Goal: Find contact information: Find contact information

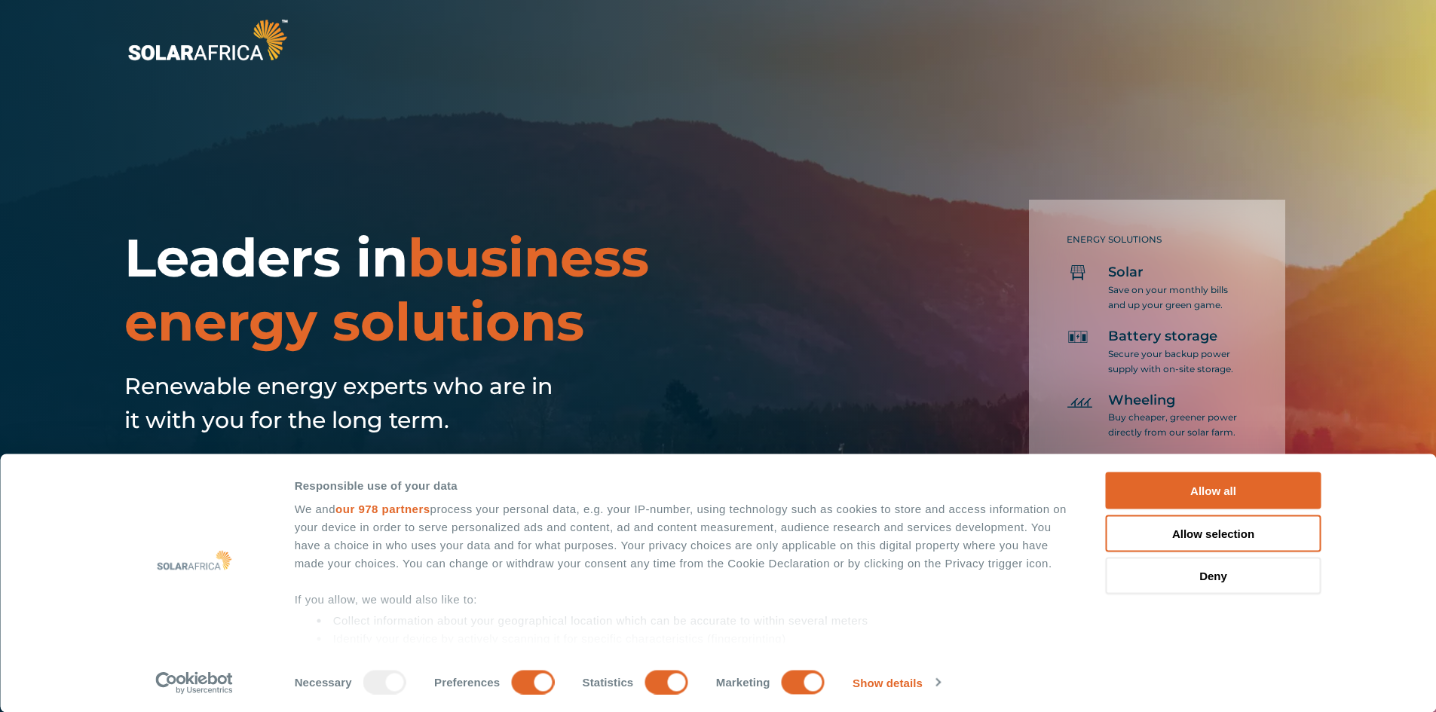
scroll to position [151, 0]
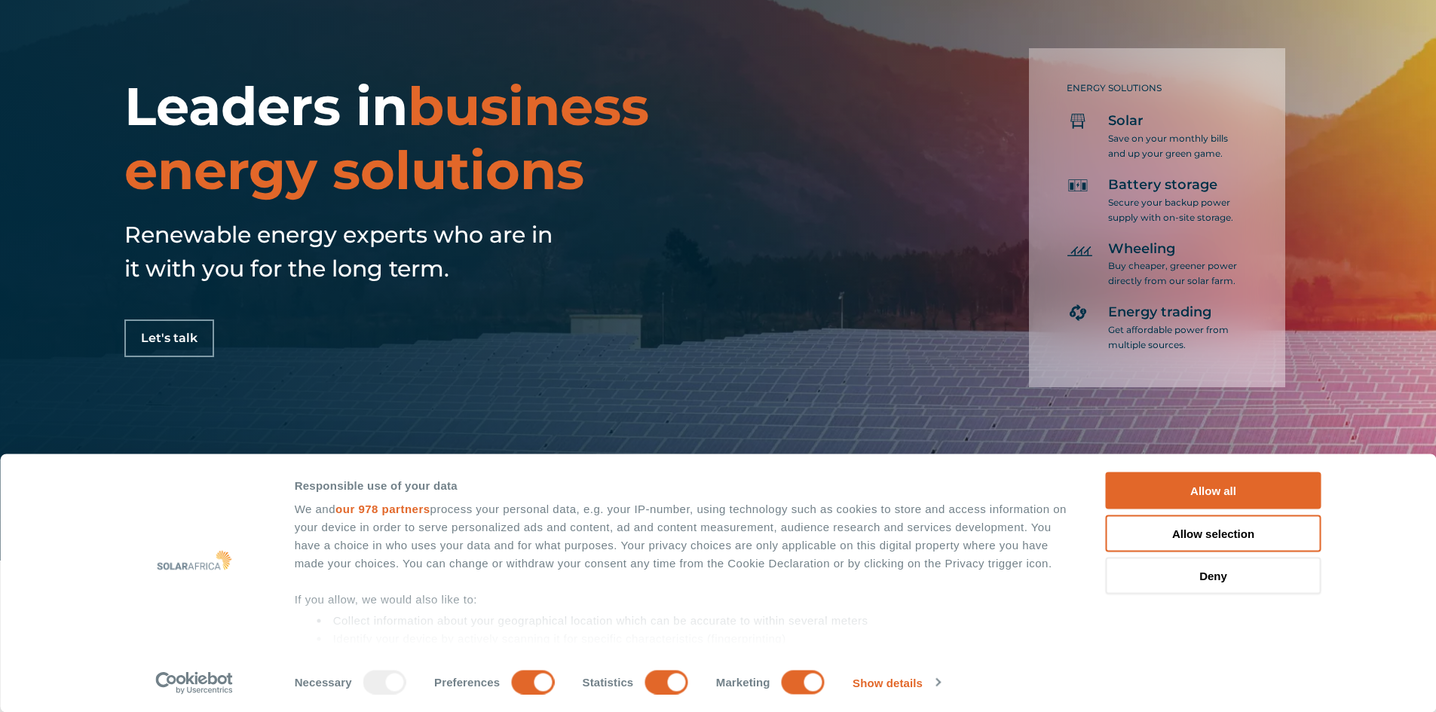
click at [1231, 495] on button "Allow all" at bounding box center [1214, 491] width 216 height 37
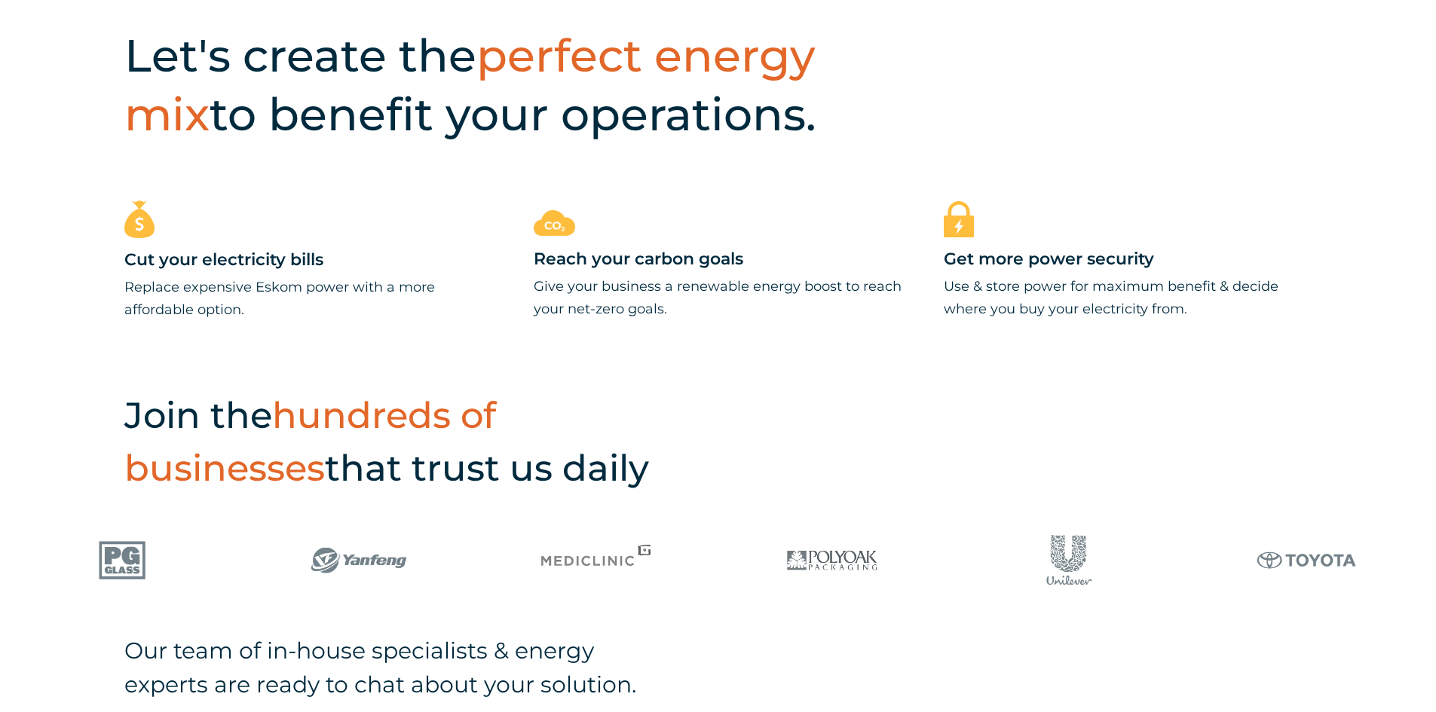
scroll to position [904, 0]
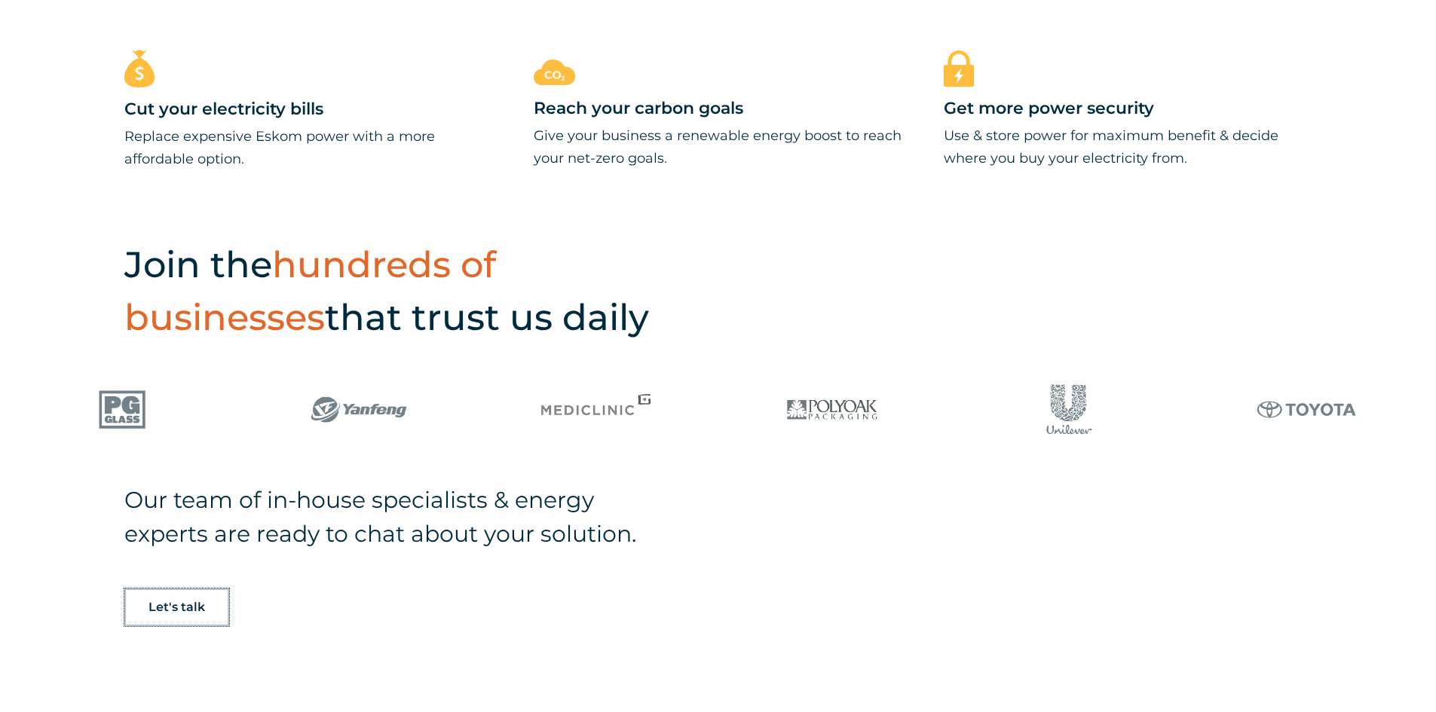
drag, startPoint x: 168, startPoint y: 614, endPoint x: 446, endPoint y: 555, distance: 284.4
click at [168, 614] on link "Let's talk" at bounding box center [176, 608] width 105 height 38
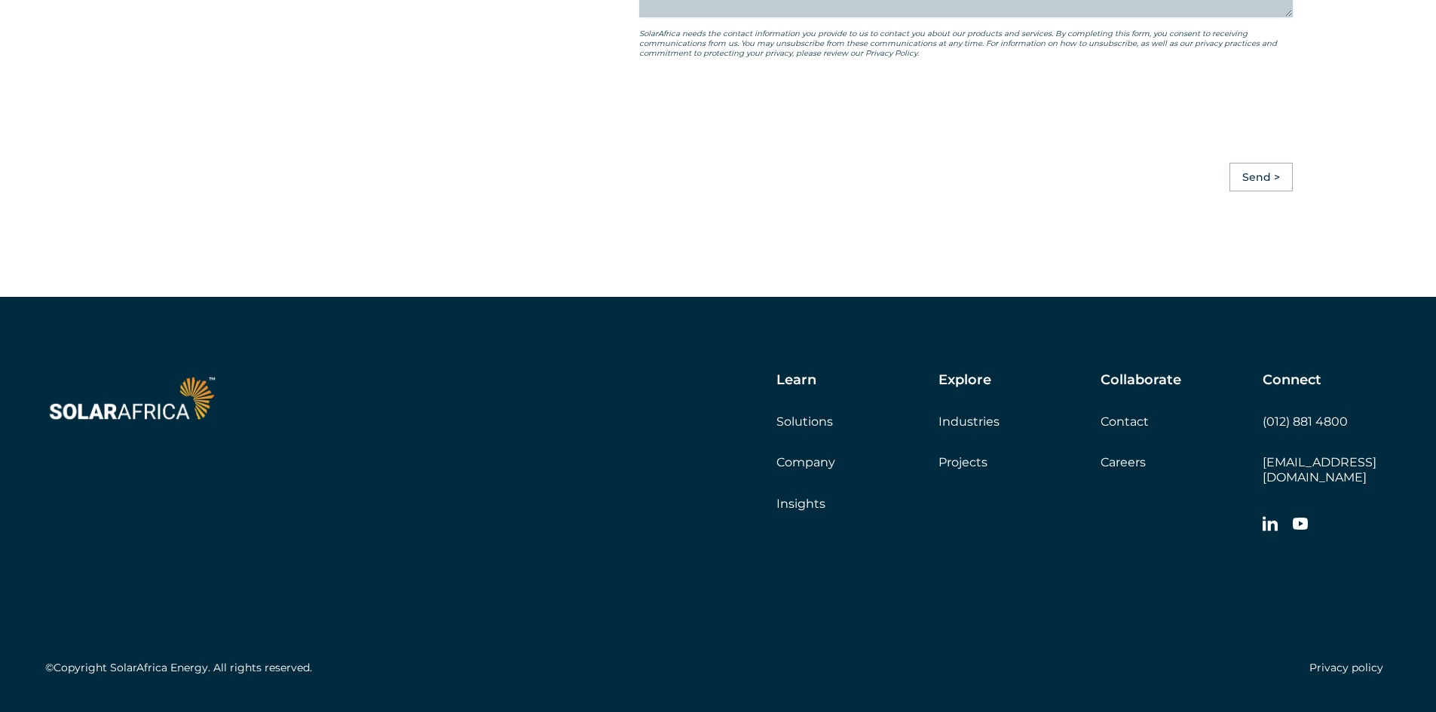
scroll to position [4184, 0]
drag, startPoint x: 1250, startPoint y: 432, endPoint x: 1369, endPoint y: 432, distance: 118.3
click at [1369, 432] on div "Learn Solutions Company Insights Explore Industries Projects Collaborate Contac…" at bounding box center [873, 456] width 1035 height 169
click at [1369, 432] on div "Connect (012) 881 4800 [EMAIL_ADDRESS][DOMAIN_NAME]" at bounding box center [1326, 456] width 128 height 169
drag, startPoint x: 1351, startPoint y: 433, endPoint x: 1262, endPoint y: 430, distance: 88.2
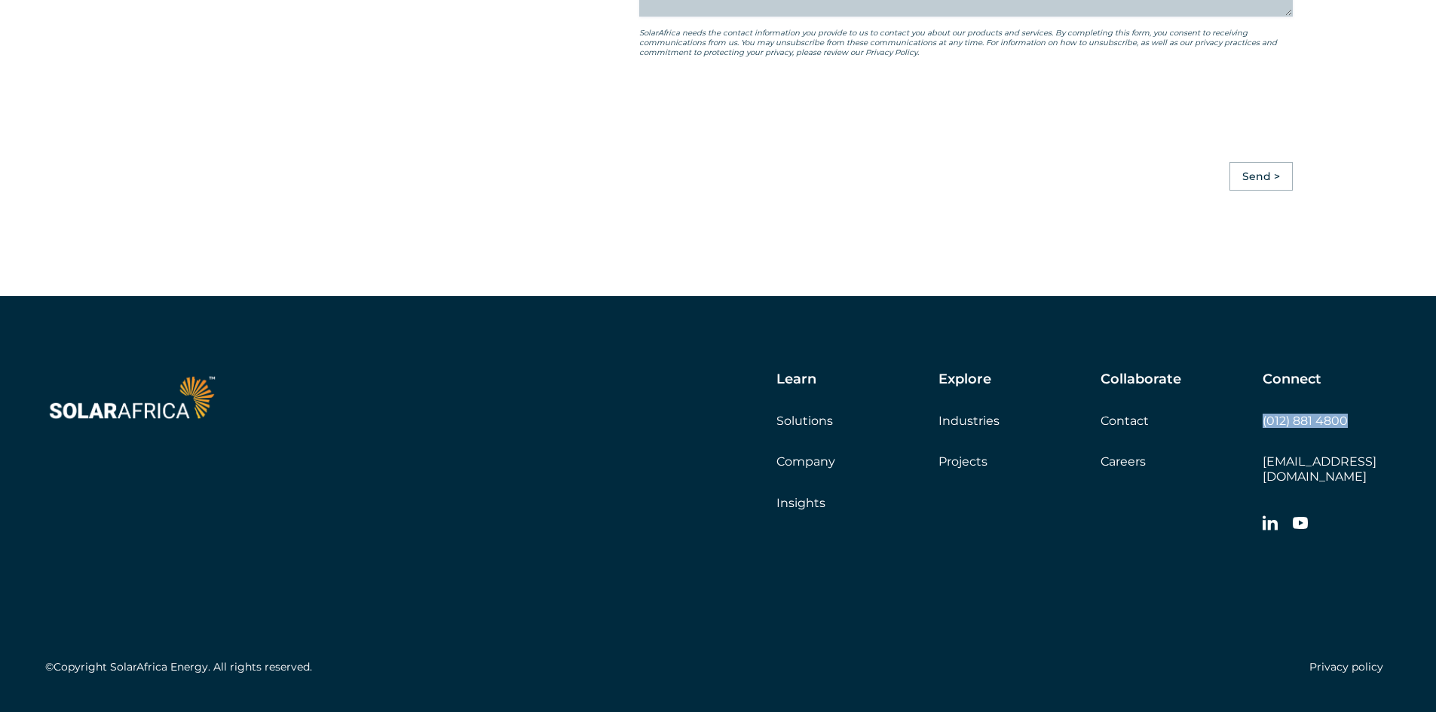
click at [1262, 430] on div "Connect (012) 881 4800 [EMAIL_ADDRESS][DOMAIN_NAME]" at bounding box center [1326, 456] width 128 height 169
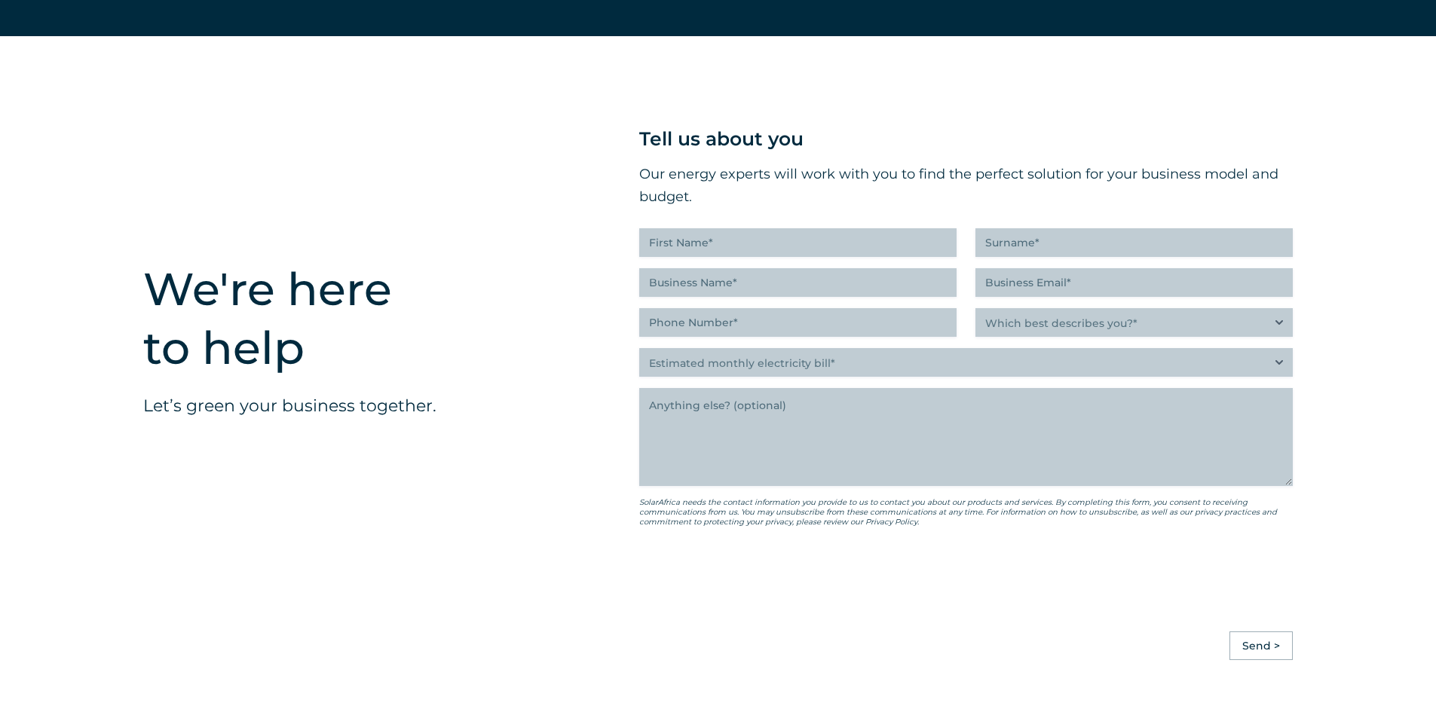
scroll to position [3581, 0]
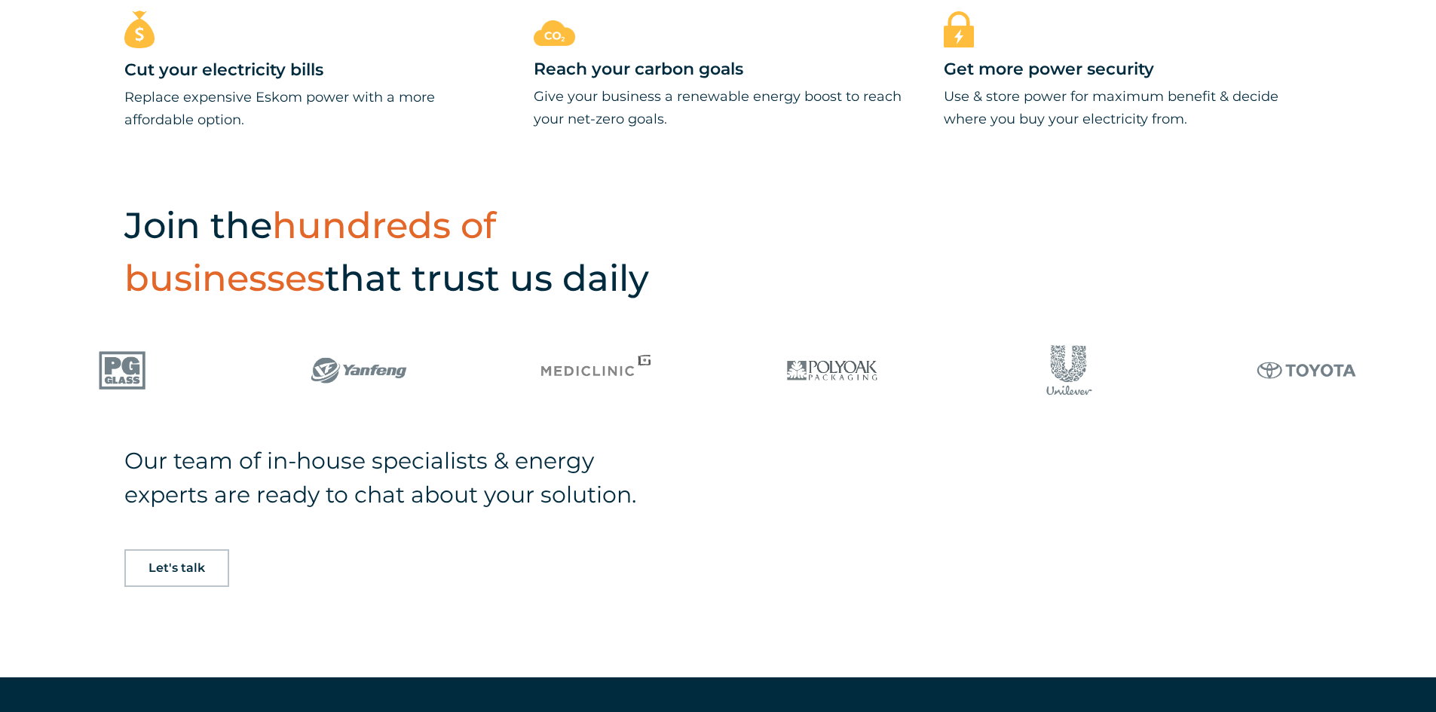
scroll to position [904, 0]
